Goal: Find contact information: Find contact information

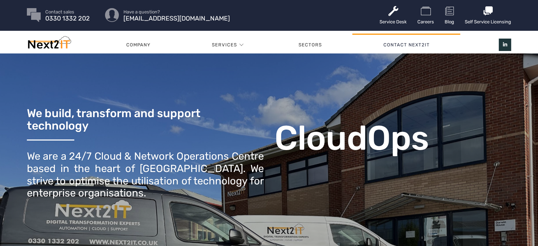
click at [420, 42] on link "Contact Next2IT" at bounding box center [406, 44] width 108 height 21
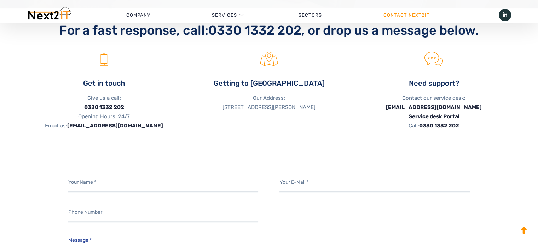
scroll to position [177, 0]
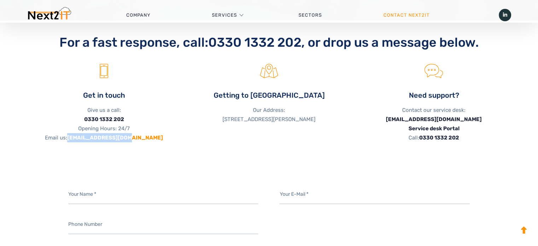
drag, startPoint x: 145, startPoint y: 138, endPoint x: 90, endPoint y: 139, distance: 54.4
click at [90, 139] on p "Give us a call: [PHONE_NUMBER] Opening Hours: 24/7 Email us: [EMAIL_ADDRESS][DO…" at bounding box center [104, 123] width 154 height 37
copy link "[EMAIL_ADDRESS][DOMAIN_NAME]"
click at [344, 114] on p "Our Address: [STREET_ADDRESS][PERSON_NAME]" at bounding box center [269, 114] width 154 height 18
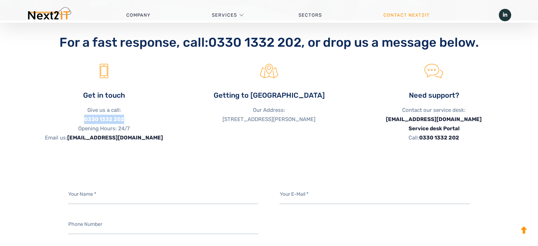
drag, startPoint x: 124, startPoint y: 119, endPoint x: 84, endPoint y: 118, distance: 39.6
click at [84, 118] on p "Give us a call: [PHONE_NUMBER] Opening Hours: 24/7 Email us: [EMAIL_ADDRESS][DO…" at bounding box center [104, 123] width 154 height 37
copy link "0330 1332 202"
click at [127, 135] on link "[EMAIL_ADDRESS][DOMAIN_NAME]" at bounding box center [115, 137] width 96 height 6
click at [123, 138] on link "[EMAIL_ADDRESS][DOMAIN_NAME]" at bounding box center [115, 137] width 96 height 6
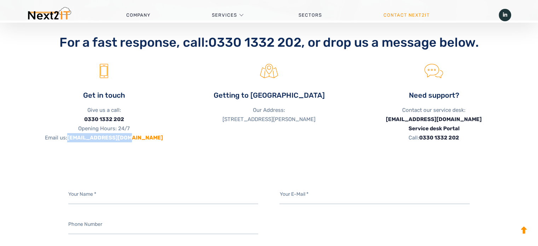
drag, startPoint x: 143, startPoint y: 138, endPoint x: 89, endPoint y: 137, distance: 54.1
click at [89, 137] on p "Give us a call: [PHONE_NUMBER] Opening Hours: 24/7 Email us: [EMAIL_ADDRESS][DO…" at bounding box center [104, 123] width 154 height 37
copy link "[EMAIL_ADDRESS][DOMAIN_NAME]"
